Goal: Navigation & Orientation: Find specific page/section

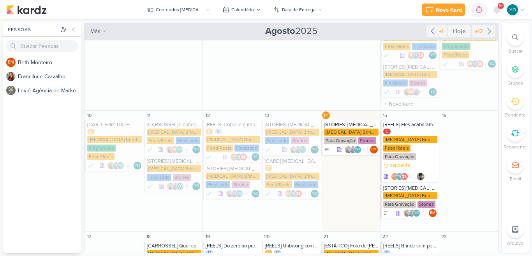
scroll to position [103, 0]
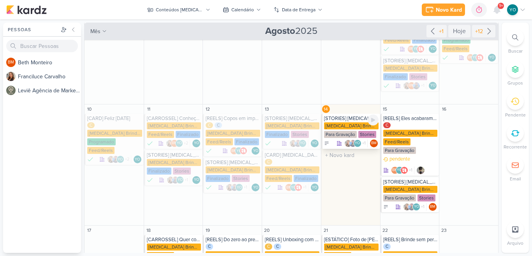
click at [340, 122] on div "[MEDICAL_DATA] Brindes PF" at bounding box center [351, 125] width 54 height 7
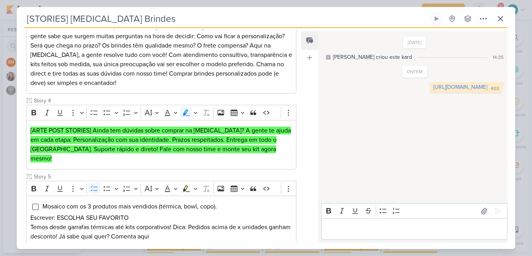
scroll to position [287, 0]
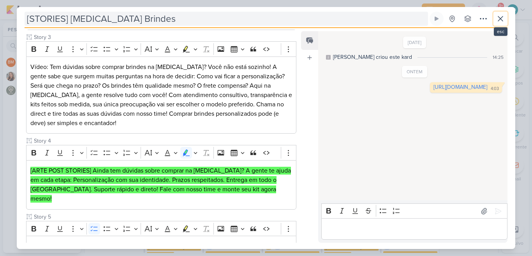
click at [504, 20] on icon at bounding box center [499, 18] width 9 height 9
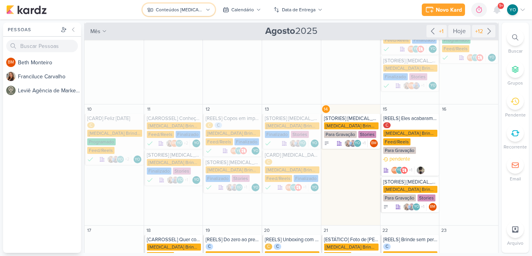
click at [206, 10] on icon at bounding box center [207, 9] width 5 height 5
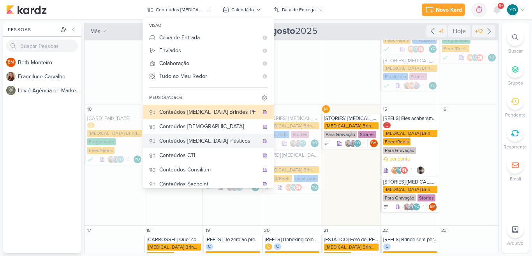
drag, startPoint x: 222, startPoint y: 141, endPoint x: 202, endPoint y: 144, distance: 20.0
click at [202, 144] on div "Conteúdos [MEDICAL_DATA] Plásticos" at bounding box center [209, 141] width 100 height 8
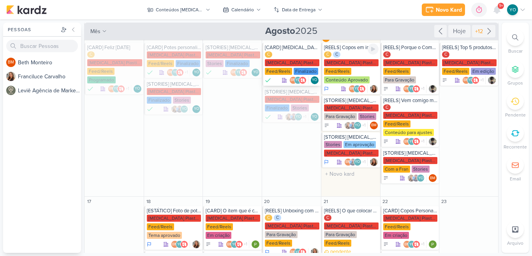
scroll to position [68, 0]
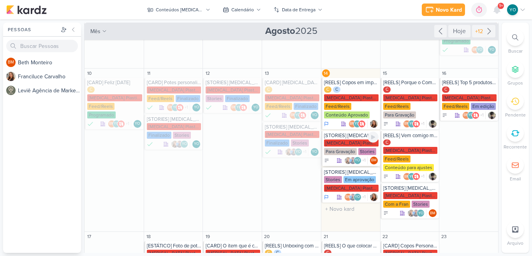
click at [336, 139] on div "[MEDICAL_DATA] Plasticos PJ Para Gravação Stories" at bounding box center [351, 147] width 54 height 16
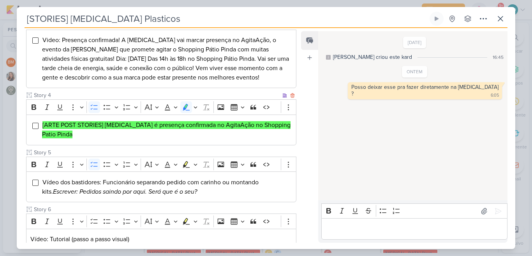
scroll to position [322, 0]
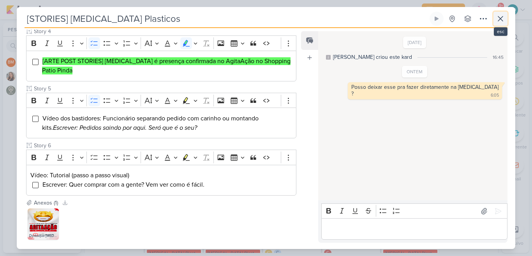
click at [500, 21] on icon at bounding box center [499, 18] width 9 height 9
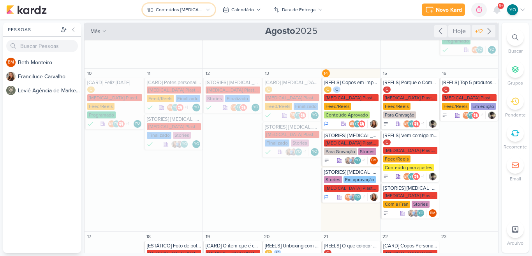
click at [185, 12] on div "Conteúdos [MEDICAL_DATA] Plásticos" at bounding box center [179, 9] width 47 height 7
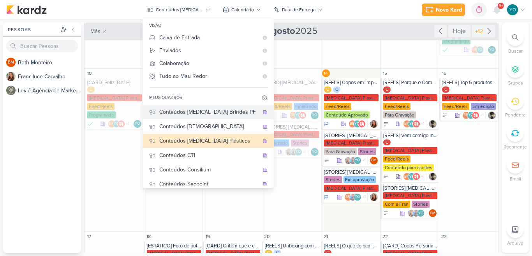
click at [218, 111] on div "Conteúdos [MEDICAL_DATA] Brindes PF" at bounding box center [209, 112] width 100 height 8
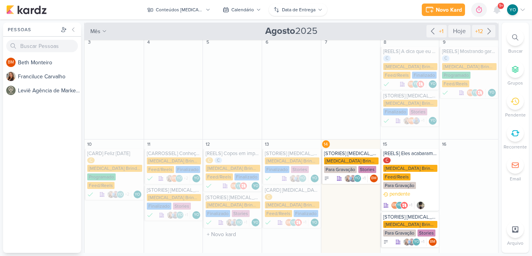
scroll to position [103, 0]
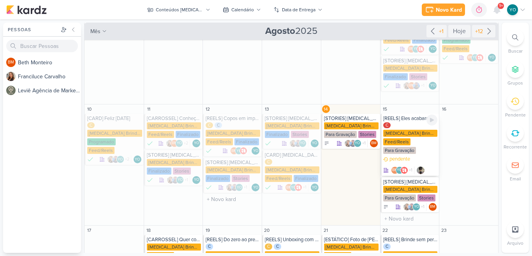
click at [420, 122] on div "C [MEDICAL_DATA] Brindes PF Feed/Reels Para Gravação" at bounding box center [410, 138] width 54 height 33
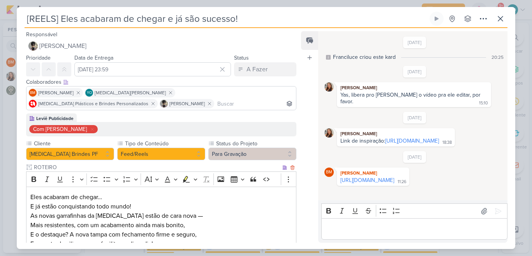
scroll to position [96, 0]
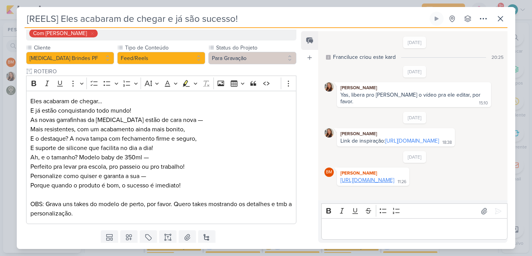
click at [378, 182] on link "[URL][DOMAIN_NAME]" at bounding box center [367, 180] width 54 height 7
click at [384, 181] on link "[URL][DOMAIN_NAME]" at bounding box center [367, 180] width 54 height 7
click at [501, 16] on icon at bounding box center [499, 18] width 9 height 9
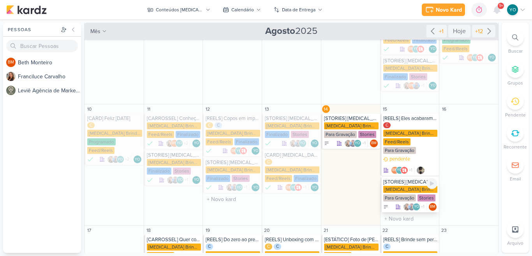
click at [405, 186] on div "[MEDICAL_DATA] Brindes PF Para Gravação Stories" at bounding box center [410, 194] width 54 height 16
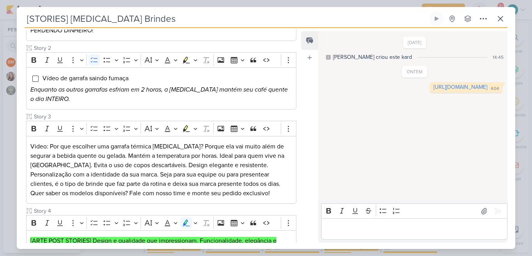
scroll to position [160, 0]
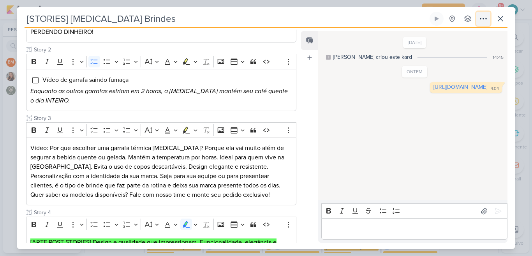
click at [483, 18] on icon at bounding box center [483, 18] width 6 height 1
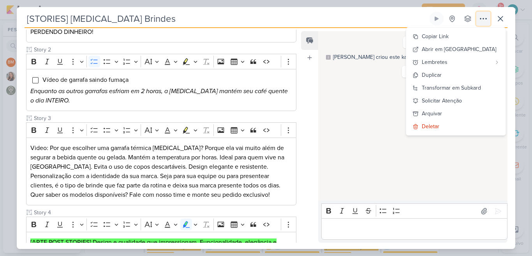
click at [486, 19] on icon at bounding box center [482, 18] width 9 height 9
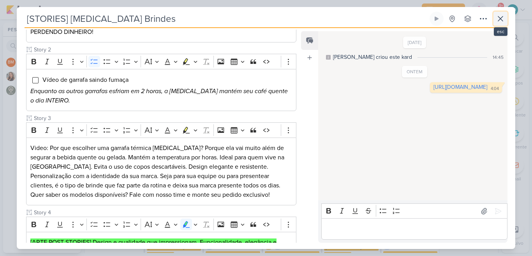
click at [501, 19] on icon at bounding box center [499, 18] width 9 height 9
